Goal: Navigation & Orientation: Find specific page/section

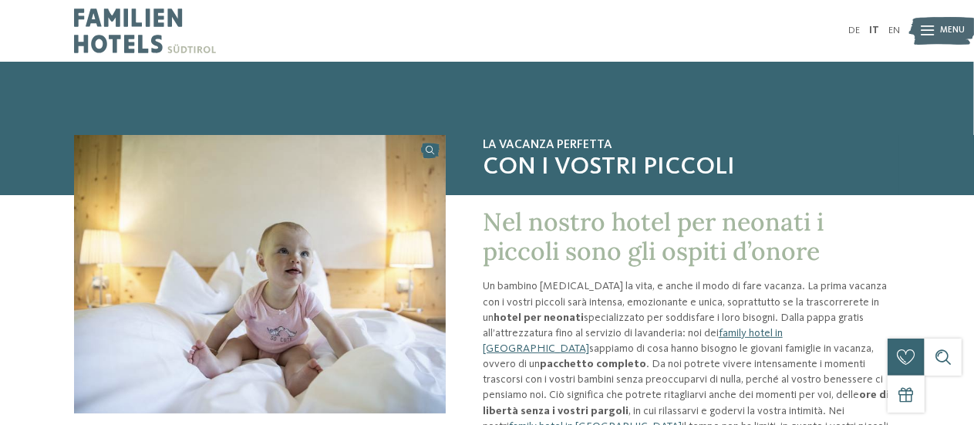
click at [931, 32] on icon at bounding box center [927, 31] width 13 height 10
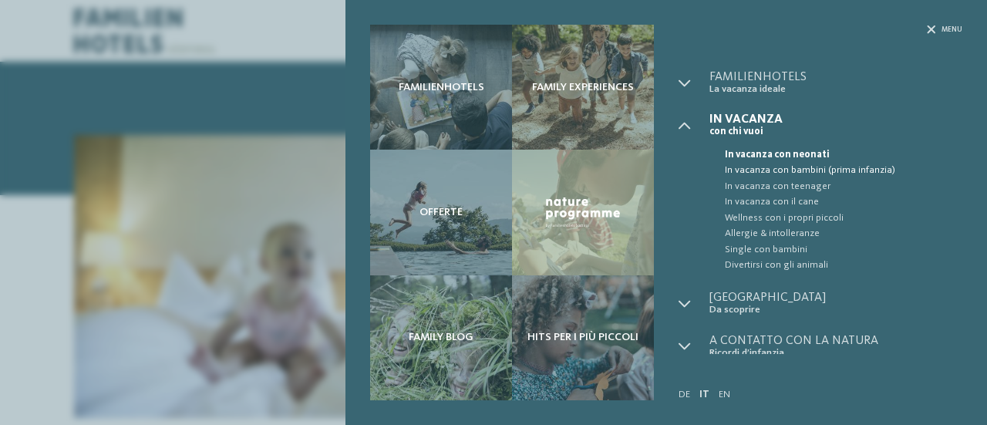
click at [804, 171] on span "In vacanza con bambini (prima infanzia)" at bounding box center [843, 170] width 237 height 15
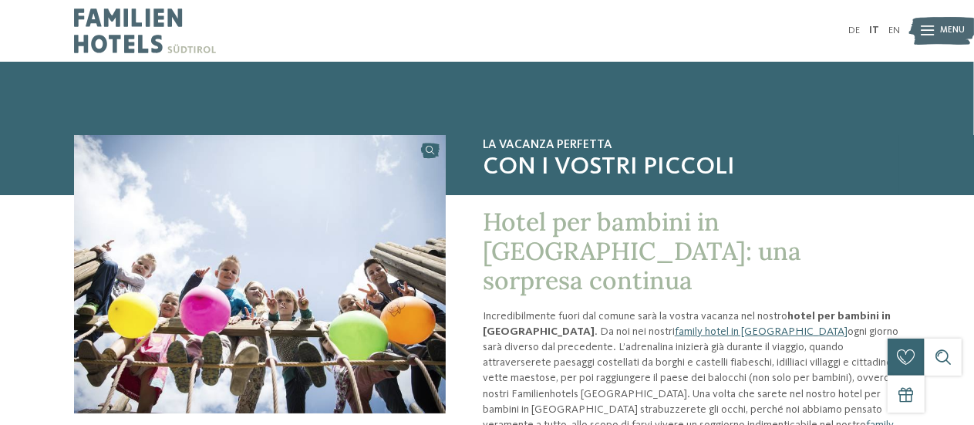
click at [930, 25] on div at bounding box center [927, 30] width 13 height 31
